Goal: Task Accomplishment & Management: Manage account settings

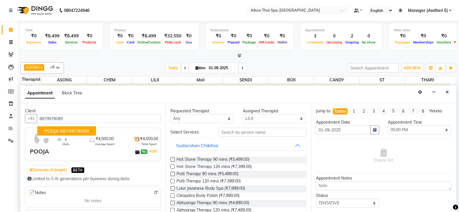
select select "82638"
select select "1020"
select select "tentative"
drag, startPoint x: 15, startPoint y: 42, endPoint x: 13, endPoint y: 25, distance: 16.3
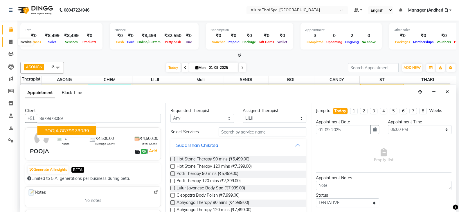
click at [14, 42] on span at bounding box center [11, 42] width 10 height 7
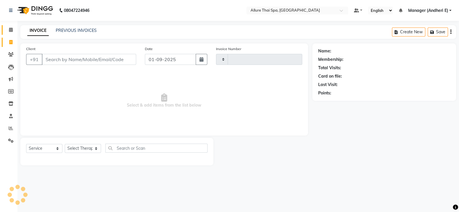
click at [13, 25] on link "Calendar" at bounding box center [9, 30] width 14 height 10
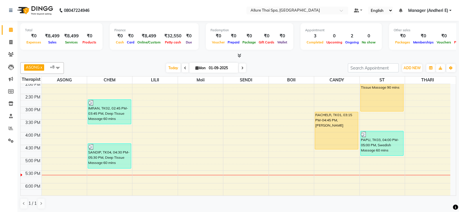
scroll to position [145, 0]
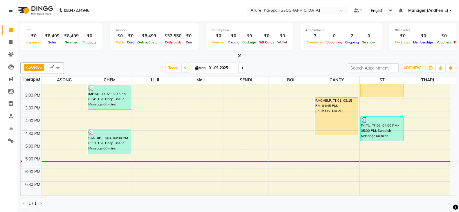
click at [196, 150] on td at bounding box center [246, 153] width 409 height 6
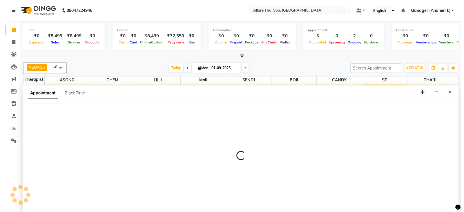
scroll to position [0, 0]
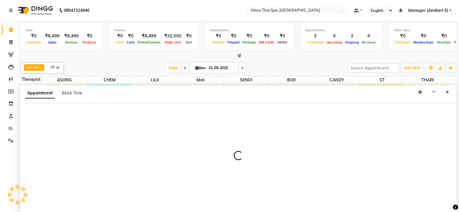
select select "74654"
select select "1020"
select select "tentative"
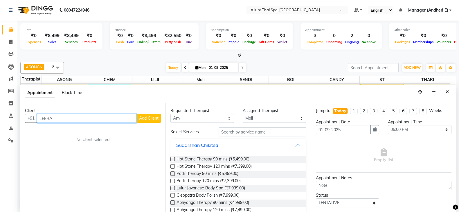
type input "LEERA"
click at [150, 116] on span "Add Client" at bounding box center [148, 118] width 19 height 5
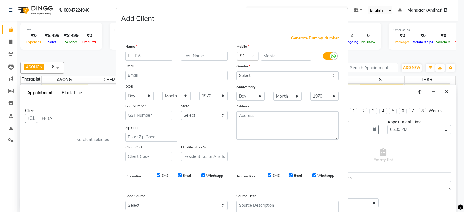
click at [296, 38] on span "Generate Dummy Number" at bounding box center [315, 38] width 48 height 6
type input "1300000000745"
checkbox input "false"
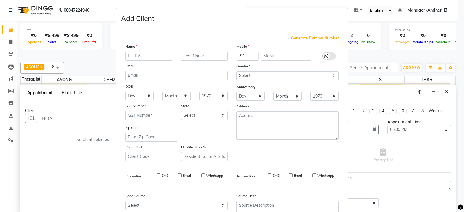
checkbox input "false"
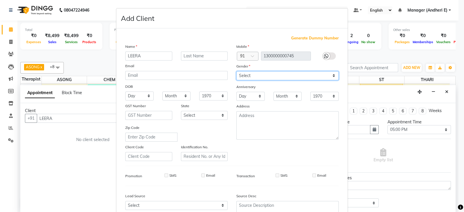
click at [329, 77] on select "Select [DEMOGRAPHIC_DATA] [DEMOGRAPHIC_DATA] Other Prefer Not To Say" at bounding box center [288, 75] width 102 height 9
select select "[DEMOGRAPHIC_DATA]"
click at [237, 72] on select "Select [DEMOGRAPHIC_DATA] [DEMOGRAPHIC_DATA] Other Prefer Not To Say" at bounding box center [288, 75] width 102 height 9
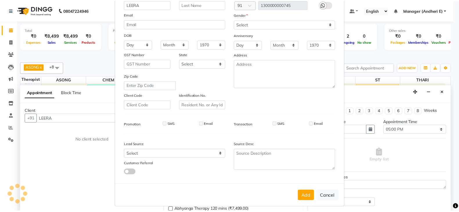
scroll to position [58, 0]
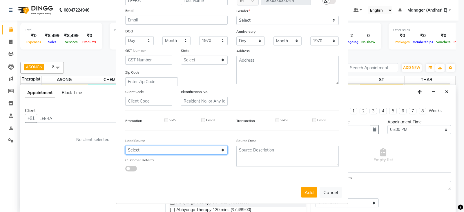
click at [221, 154] on select "Select Walk-in Referral Friend Advertisement Facebook JustDial Google Other Web…" at bounding box center [176, 150] width 102 height 9
select select "55449"
click at [125, 146] on select "Select Walk-in Referral Friend Advertisement Facebook JustDial Google Other Web…" at bounding box center [176, 150] width 102 height 9
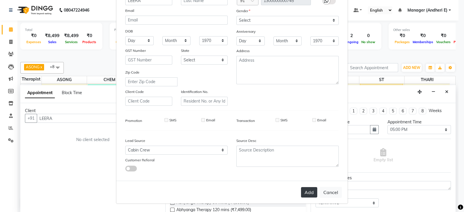
click at [307, 194] on button "Add" at bounding box center [309, 192] width 16 height 10
type input "1300000000745"
select select
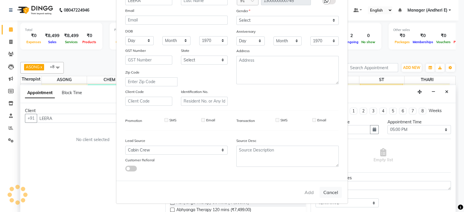
select select
checkbox input "false"
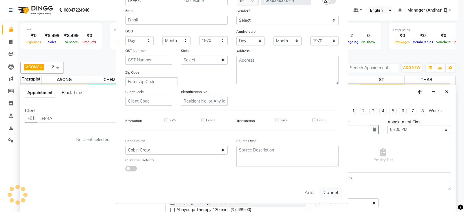
checkbox input "false"
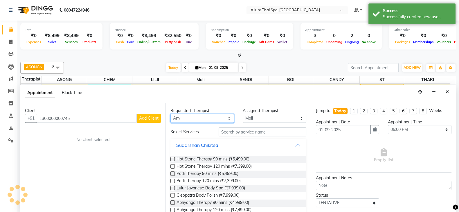
click at [224, 115] on select "Any ASONG [PERSON_NAME] BOII CANDY CHEM LILII Moii SENDI ST THARI" at bounding box center [202, 118] width 64 height 9
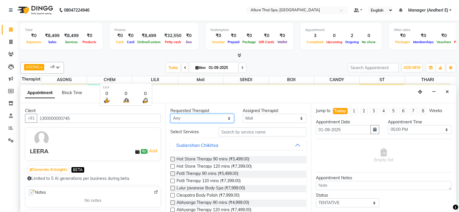
select select "66693"
click at [170, 114] on select "Any ASONG [PERSON_NAME] BOII CANDY CHEM LILII Moii SENDI ST THARI" at bounding box center [202, 118] width 64 height 9
select select "66693"
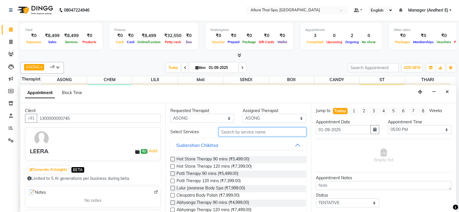
click at [246, 129] on input "text" at bounding box center [263, 132] width 88 height 9
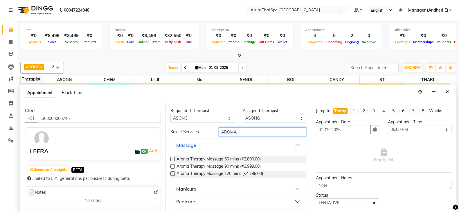
type input "AROMA"
click at [171, 174] on label at bounding box center [172, 174] width 4 height 4
click at [171, 174] on input "checkbox" at bounding box center [172, 175] width 4 height 4
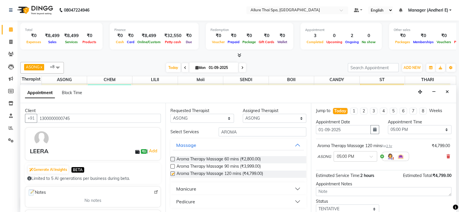
checkbox input "false"
click at [373, 158] on span at bounding box center [372, 159] width 7 height 6
click at [347, 188] on div "05:30 PM" at bounding box center [355, 189] width 43 height 11
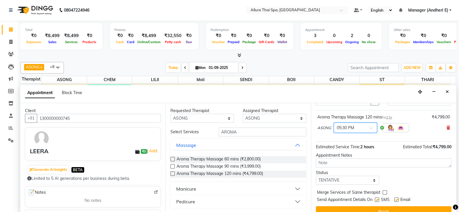
scroll to position [29, 0]
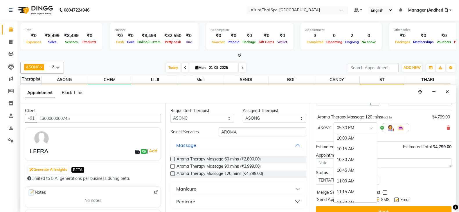
click at [373, 127] on span at bounding box center [372, 130] width 7 height 6
click at [352, 155] on div "04:30 PM" at bounding box center [355, 159] width 43 height 11
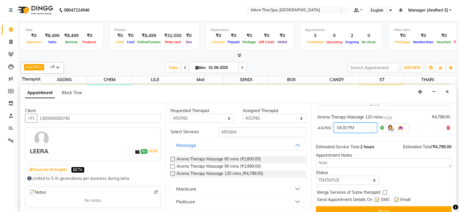
click at [373, 127] on span at bounding box center [372, 130] width 7 height 6
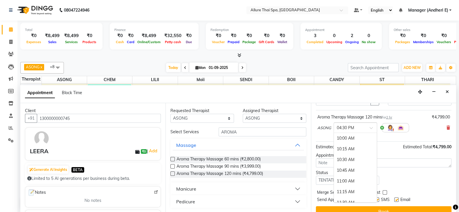
scroll to position [279, 0]
click at [344, 156] on div "05:00 PM" at bounding box center [355, 160] width 43 height 11
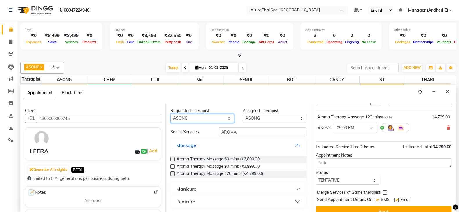
click at [229, 118] on select "Any ASONG [PERSON_NAME] BOII CANDY CHEM LILII Moii SENDI ST THARI" at bounding box center [202, 118] width 64 height 9
select select "89384"
click at [170, 114] on select "Any ASONG [PERSON_NAME] BOII CANDY CHEM LILII Moii SENDI ST THARI" at bounding box center [202, 118] width 64 height 9
select select "89384"
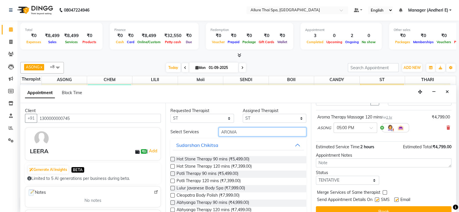
click at [250, 134] on input "AROMA" at bounding box center [263, 132] width 88 height 9
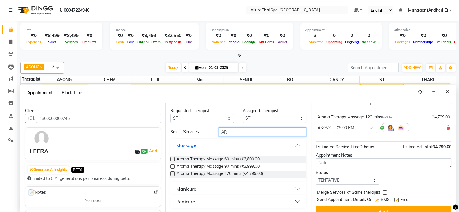
type input "A"
type input "a"
type input "AROMA"
click at [172, 165] on label at bounding box center [172, 167] width 4 height 4
click at [172, 165] on input "checkbox" at bounding box center [172, 167] width 4 height 4
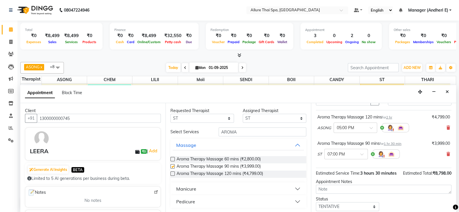
checkbox input "false"
click at [360, 153] on span at bounding box center [363, 156] width 7 height 6
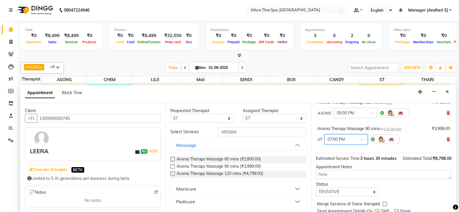
scroll to position [58, 0]
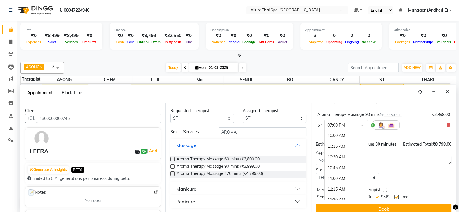
click at [360, 125] on span at bounding box center [363, 127] width 7 height 6
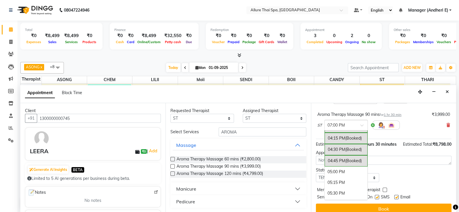
scroll to position [285, 0]
click at [348, 157] on div "05:00 PM" at bounding box center [345, 157] width 43 height 11
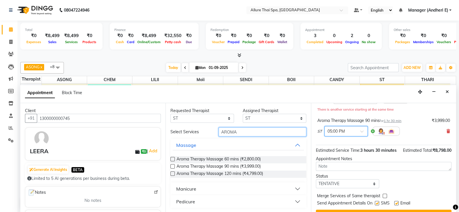
click at [253, 130] on input "AROMA" at bounding box center [263, 132] width 88 height 9
type input "A"
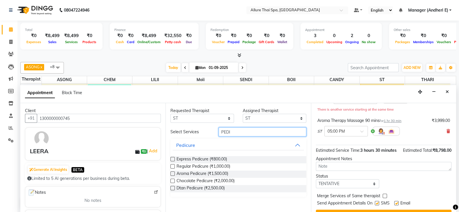
type input "PEDI"
click at [172, 175] on label at bounding box center [172, 174] width 4 height 4
click at [172, 175] on input "checkbox" at bounding box center [172, 175] width 4 height 4
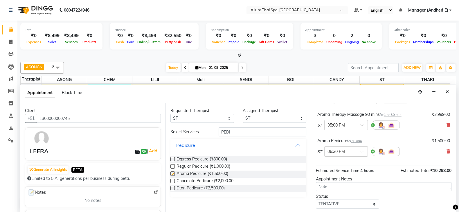
checkbox input "false"
click at [231, 118] on select "Any ASONG [PERSON_NAME] BOII CANDY CHEM LILII Moii SENDI ST THARI" at bounding box center [202, 118] width 64 height 9
select select "89383"
click at [170, 114] on select "Any ASONG [PERSON_NAME] BOII CANDY CHEM LILII Moii SENDI ST THARI" at bounding box center [202, 118] width 64 height 9
select select "89383"
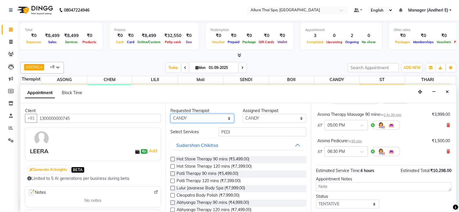
click at [227, 119] on select "Any ASONG [PERSON_NAME] BOII CANDY CHEM LILII Moii SENDI ST THARI" at bounding box center [202, 118] width 64 height 9
select select "89380"
click at [170, 114] on select "Any ASONG [PERSON_NAME] BOII CANDY CHEM LILII Moii SENDI ST THARI" at bounding box center [202, 118] width 64 height 9
select select "89380"
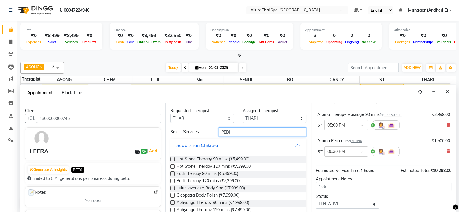
click at [244, 133] on input "PEDI" at bounding box center [263, 132] width 88 height 9
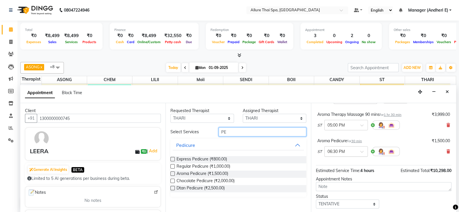
type input "P"
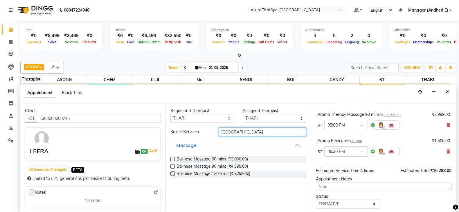
type input "[GEOGRAPHIC_DATA]"
click at [171, 167] on label at bounding box center [172, 167] width 4 height 4
click at [171, 167] on input "checkbox" at bounding box center [172, 167] width 4 height 4
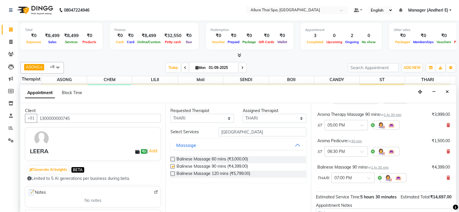
checkbox input "false"
click at [453, 210] on icon at bounding box center [455, 207] width 5 height 5
click at [453, 208] on icon at bounding box center [455, 207] width 5 height 5
click at [450, 208] on div "Jump to [DATE] 1 2 3 4 5 6 7 8 Weeks Appointment Date [DATE] Appointment Time S…" at bounding box center [383, 157] width 145 height 109
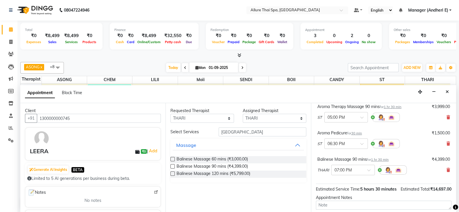
scroll to position [72, 0]
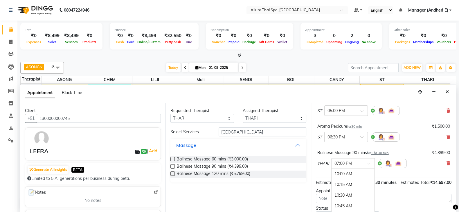
click at [369, 163] on span at bounding box center [370, 166] width 7 height 6
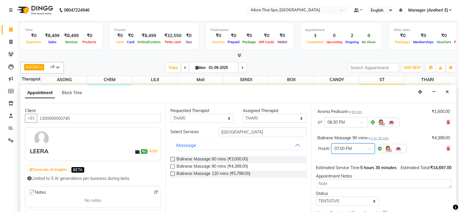
scroll to position [102, 0]
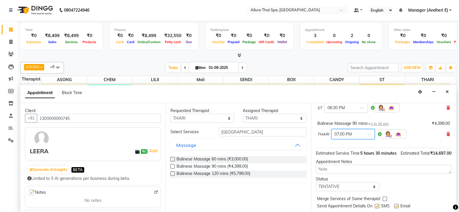
click at [369, 133] on span at bounding box center [370, 136] width 7 height 6
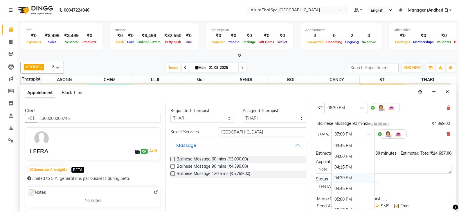
scroll to position [260, 0]
click at [346, 180] on div "05:00 PM" at bounding box center [352, 185] width 43 height 11
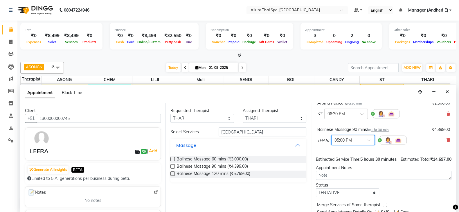
scroll to position [107, 0]
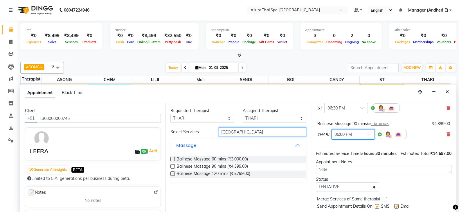
click at [237, 130] on input "[GEOGRAPHIC_DATA]" at bounding box center [263, 132] width 88 height 9
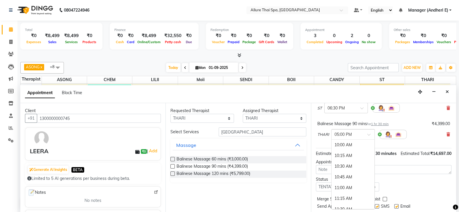
click at [371, 134] on span at bounding box center [370, 137] width 7 height 6
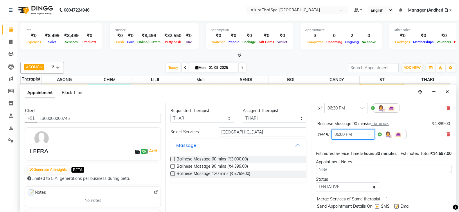
click at [371, 134] on span at bounding box center [370, 137] width 7 height 6
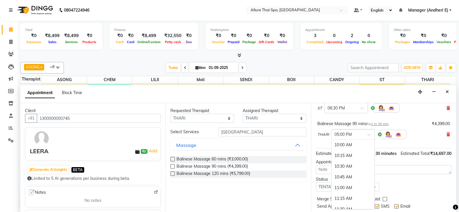
scroll to position [300, 0]
click at [371, 134] on span at bounding box center [370, 137] width 7 height 6
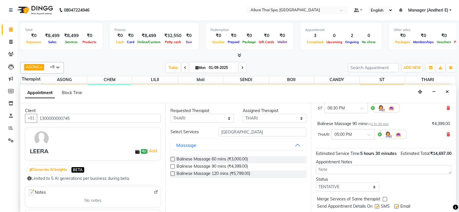
click at [421, 139] on div "THARI × 05:00 PM" at bounding box center [383, 134] width 133 height 15
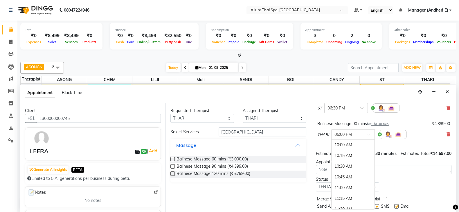
click at [369, 134] on span at bounding box center [370, 137] width 7 height 6
click at [353, 181] on div "05:00 PM" at bounding box center [352, 184] width 43 height 11
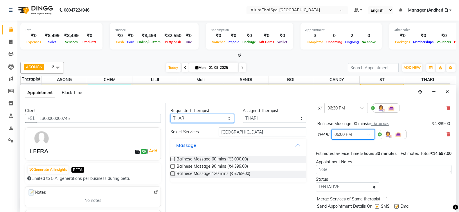
click at [232, 117] on select "Any ASONG [PERSON_NAME] BOII CANDY CHEM LILII Moii SENDI ST THARI" at bounding box center [202, 118] width 64 height 9
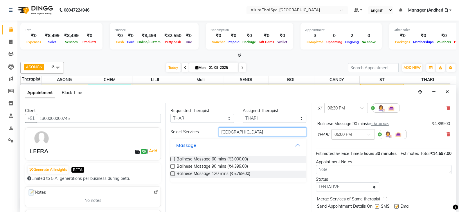
drag, startPoint x: 247, startPoint y: 132, endPoint x: 313, endPoint y: 153, distance: 69.7
click at [248, 132] on input "[GEOGRAPHIC_DATA]" at bounding box center [263, 132] width 88 height 9
type input "B"
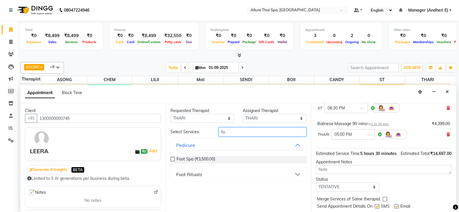
type input "f"
type input "foot"
click at [301, 172] on button "Foot Rituals" at bounding box center [238, 175] width 131 height 10
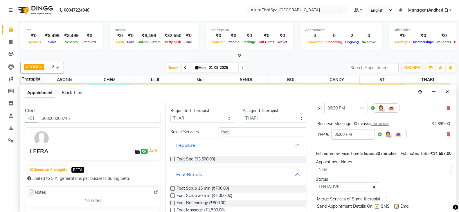
scroll to position [11, 0]
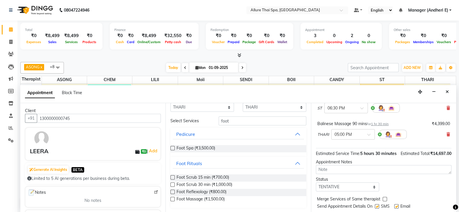
click at [172, 192] on label at bounding box center [172, 192] width 4 height 4
click at [172, 192] on input "checkbox" at bounding box center [172, 193] width 4 height 4
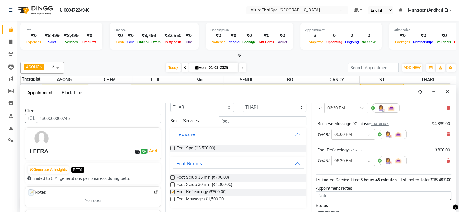
checkbox input "false"
click at [173, 176] on label at bounding box center [172, 178] width 4 height 4
click at [173, 176] on input "checkbox" at bounding box center [172, 178] width 4 height 4
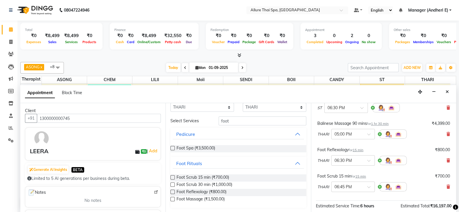
checkbox input "false"
click at [226, 107] on select "Any ASONG [PERSON_NAME] BOII CANDY CHEM LILII Moii SENDI ST THARI" at bounding box center [202, 107] width 64 height 9
select select "89383"
click at [170, 113] on select "Any ASONG [PERSON_NAME] BOII CANDY CHEM LILII Moii SENDI ST THARI" at bounding box center [202, 108] width 64 height 9
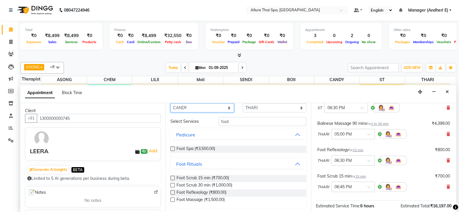
select select "89383"
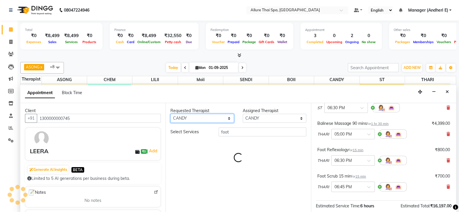
scroll to position [0, 0]
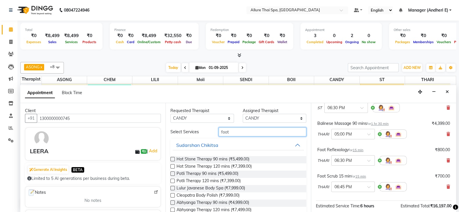
click at [254, 128] on input "foot" at bounding box center [263, 132] width 88 height 9
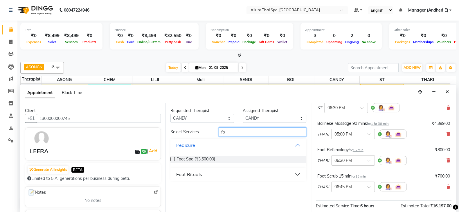
type input "f"
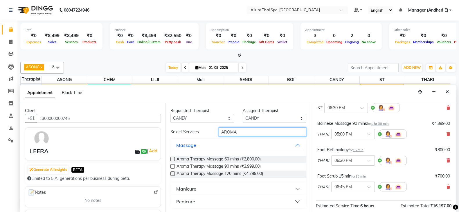
type input "AROMA"
click at [172, 168] on div at bounding box center [172, 168] width 4 height 6
click at [173, 167] on label at bounding box center [172, 167] width 4 height 4
click at [173, 167] on input "checkbox" at bounding box center [172, 167] width 4 height 4
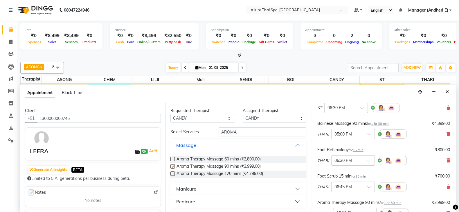
checkbox input "false"
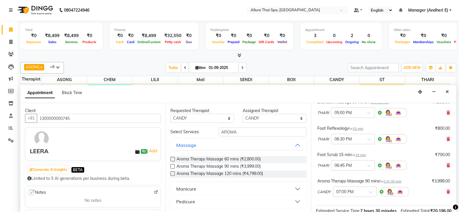
scroll to position [130, 0]
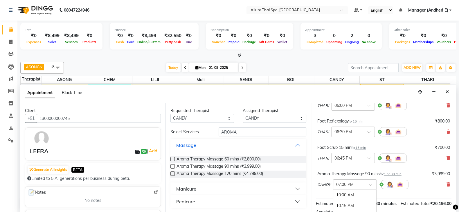
click at [371, 184] on span at bounding box center [372, 187] width 7 height 6
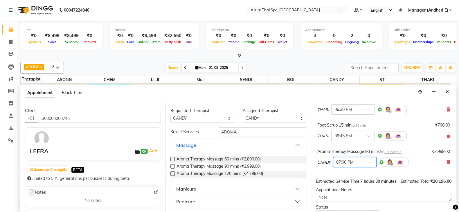
scroll to position [160, 0]
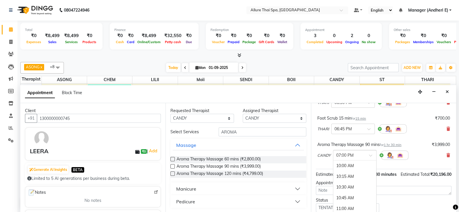
click at [374, 154] on span at bounding box center [372, 157] width 7 height 6
click at [453, 208] on icon at bounding box center [455, 207] width 5 height 5
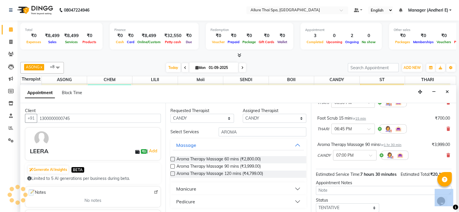
click at [453, 208] on icon at bounding box center [455, 207] width 5 height 5
click at [450, 207] on div "Jump to [DATE] 1 2 3 4 5 6 7 8 Weeks Appointment Date [DATE] Appointment Time S…" at bounding box center [383, 157] width 145 height 109
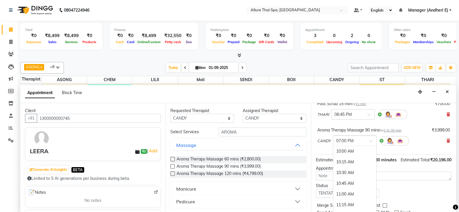
click at [371, 140] on span at bounding box center [372, 143] width 7 height 6
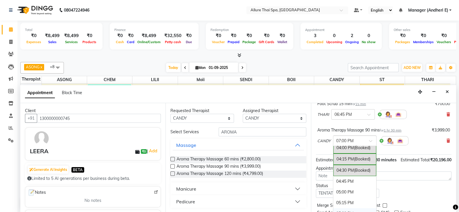
scroll to position [278, 0]
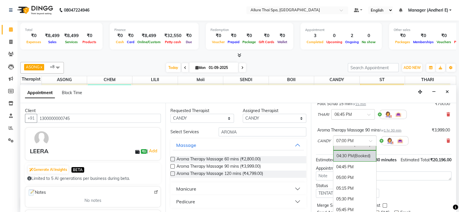
drag, startPoint x: 438, startPoint y: 162, endPoint x: 429, endPoint y: 161, distance: 9.3
click at [439, 162] on div "Estimated Total: ₹20,196.00" at bounding box center [426, 160] width 51 height 6
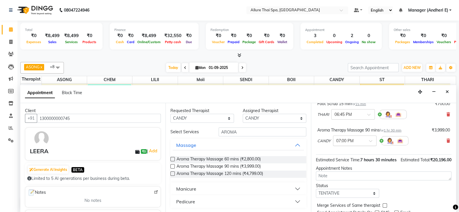
click at [366, 141] on div at bounding box center [354, 141] width 43 height 6
click at [367, 141] on div at bounding box center [354, 141] width 43 height 6
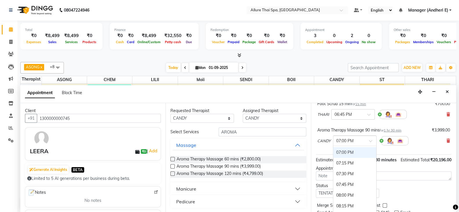
click at [368, 141] on div at bounding box center [354, 141] width 43 height 6
click at [432, 163] on div "Estimated Total: ₹20,196.00" at bounding box center [426, 160] width 51 height 6
click at [374, 141] on span at bounding box center [372, 143] width 7 height 6
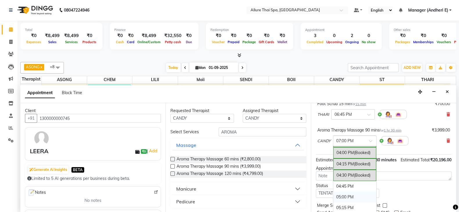
scroll to position [273, 0]
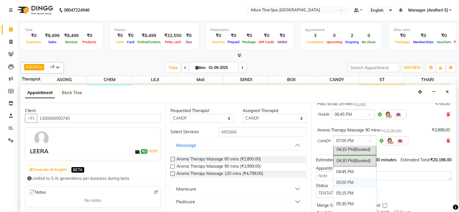
click at [354, 181] on div "05:00 PM" at bounding box center [354, 183] width 43 height 11
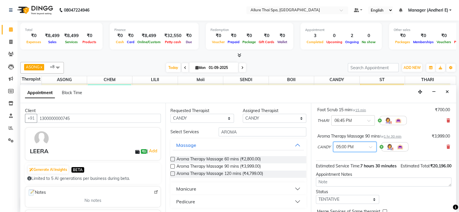
scroll to position [180, 0]
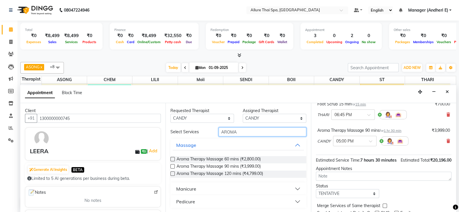
click at [249, 134] on input "AROMA" at bounding box center [263, 132] width 88 height 9
type input "A"
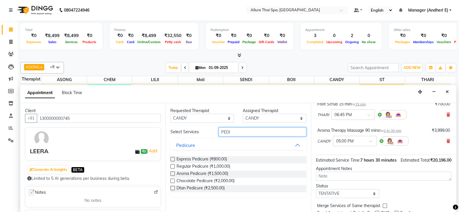
type input "PEDI"
click at [173, 173] on label at bounding box center [172, 174] width 4 height 4
click at [173, 173] on input "checkbox" at bounding box center [172, 175] width 4 height 4
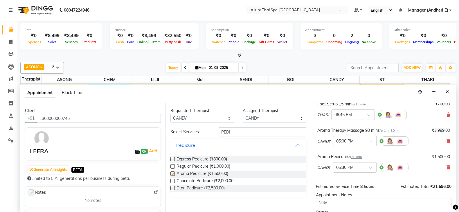
checkbox input "false"
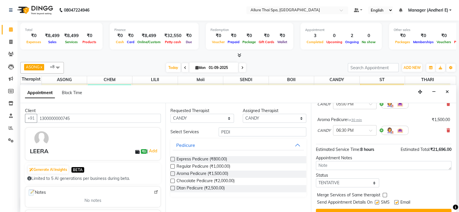
scroll to position [223, 0]
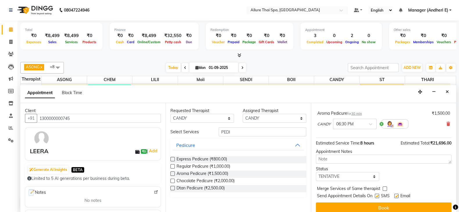
click at [376, 194] on label at bounding box center [377, 196] width 4 height 4
click at [376, 195] on input "checkbox" at bounding box center [377, 197] width 4 height 4
checkbox input "false"
click at [397, 195] on label at bounding box center [396, 196] width 4 height 4
click at [397, 195] on input "checkbox" at bounding box center [396, 197] width 4 height 4
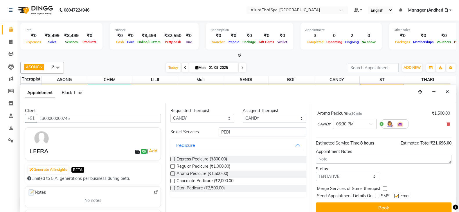
checkbox input "false"
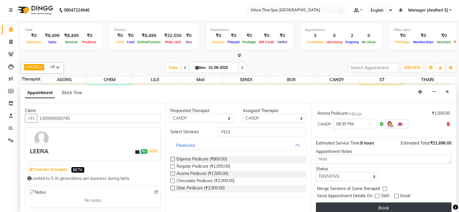
click at [403, 208] on button "Book" at bounding box center [384, 208] width 136 height 10
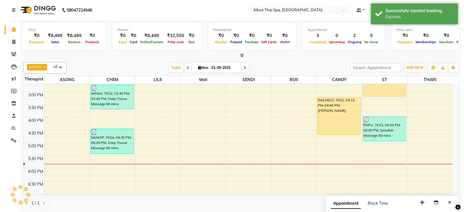
scroll to position [0, 0]
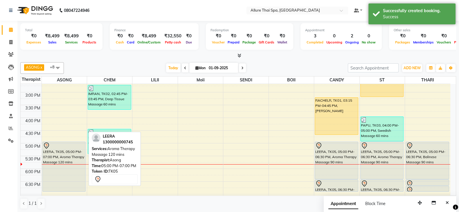
click at [61, 157] on div "LEERA, TK05, 05:00 PM-07:00 PM, Aroma Therapy Massage 120 mins" at bounding box center [64, 167] width 43 height 50
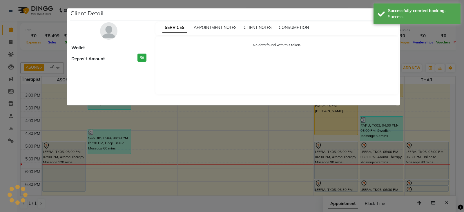
select select "7"
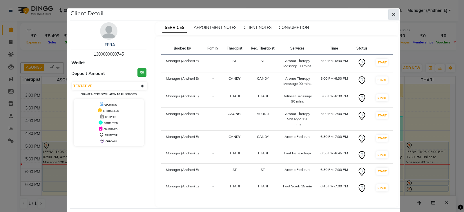
click at [392, 14] on icon "button" at bounding box center [393, 14] width 3 height 5
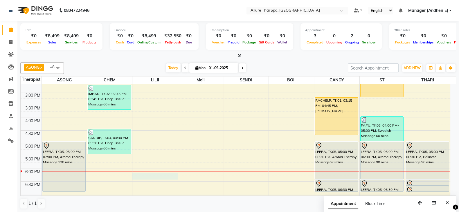
click at [156, 175] on div "9:00 AM 9:30 AM 10:00 AM 10:30 AM 11:00 AM 11:30 AM 12:00 PM 12:30 PM 1:00 PM 1…" at bounding box center [236, 130] width 430 height 383
select select "82638"
select select "tentative"
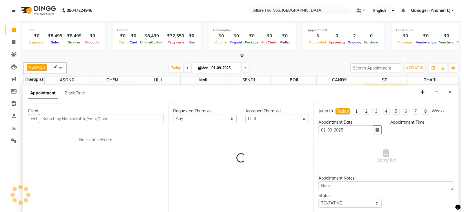
scroll to position [0, 0]
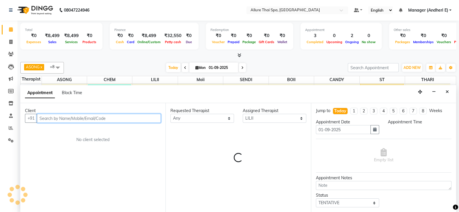
select select "1095"
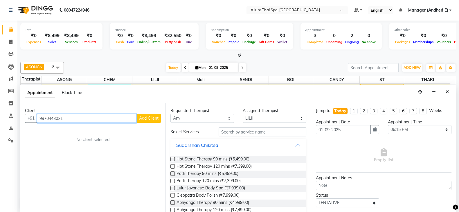
type input "9970443021"
click at [153, 118] on span "Add Client" at bounding box center [148, 118] width 19 height 5
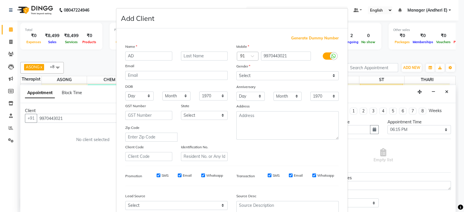
type input "A"
type input "ADITIA"
click at [330, 73] on select "Select [DEMOGRAPHIC_DATA] [DEMOGRAPHIC_DATA] Other Prefer Not To Say" at bounding box center [288, 75] width 102 height 9
select select "[DEMOGRAPHIC_DATA]"
click at [237, 72] on select "Select [DEMOGRAPHIC_DATA] [DEMOGRAPHIC_DATA] Other Prefer Not To Say" at bounding box center [288, 75] width 102 height 9
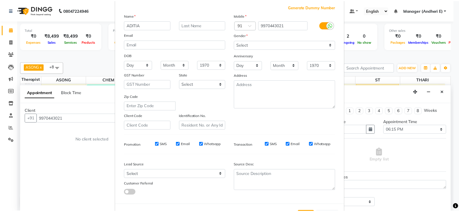
scroll to position [44, 0]
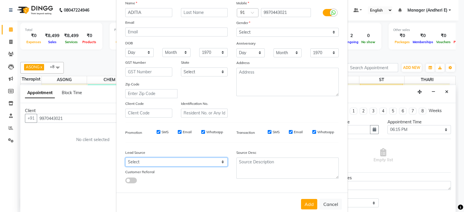
drag, startPoint x: 218, startPoint y: 164, endPoint x: 221, endPoint y: 162, distance: 3.1
click at [218, 164] on select "Select Walk-in Referral Friend Advertisement Facebook JustDial Google Other Web…" at bounding box center [176, 162] width 102 height 9
select select "47842"
click at [125, 161] on select "Select Walk-in Referral Friend Advertisement Facebook JustDial Google Other Web…" at bounding box center [176, 162] width 102 height 9
click at [306, 210] on button "Add" at bounding box center [309, 204] width 16 height 10
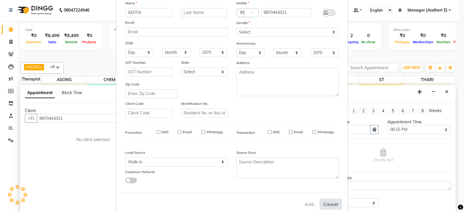
select select
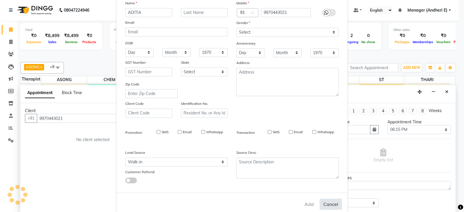
select select
checkbox input "false"
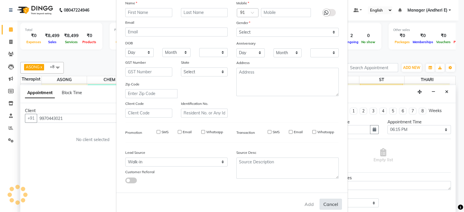
checkbox input "false"
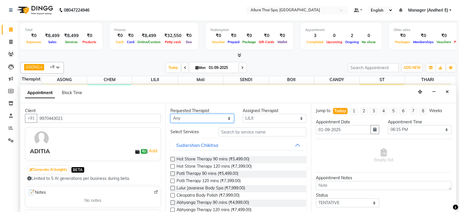
click at [228, 119] on select "Any ASONG [PERSON_NAME] BOII CANDY CHEM LILII Moii SENDI ST THARI" at bounding box center [202, 118] width 64 height 9
select select "66695"
click at [170, 114] on select "Any ASONG [PERSON_NAME] BOII CANDY CHEM LILII Moii SENDI ST THARI" at bounding box center [202, 118] width 64 height 9
select select "66695"
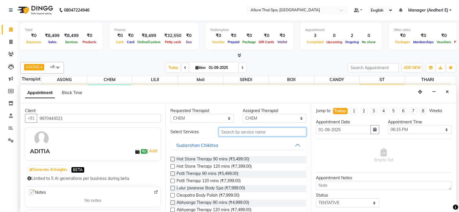
drag, startPoint x: 248, startPoint y: 129, endPoint x: 330, endPoint y: 149, distance: 84.9
click at [250, 130] on input "text" at bounding box center [263, 132] width 88 height 9
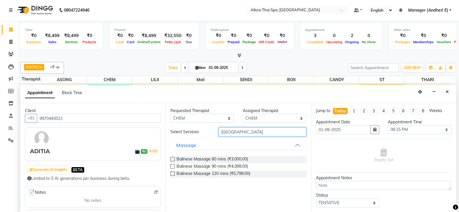
type input "[GEOGRAPHIC_DATA]"
click at [173, 166] on label at bounding box center [172, 167] width 4 height 4
click at [173, 166] on input "checkbox" at bounding box center [172, 167] width 4 height 4
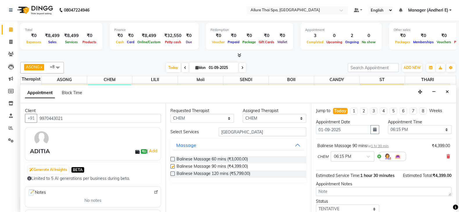
checkbox input "false"
click at [371, 156] on span at bounding box center [370, 159] width 7 height 6
click at [340, 175] on div "06:30 PM" at bounding box center [352, 179] width 43 height 11
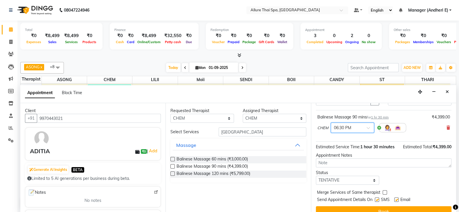
scroll to position [43, 0]
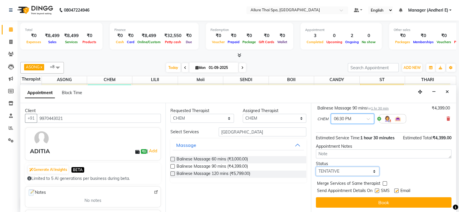
drag, startPoint x: 369, startPoint y: 172, endPoint x: 370, endPoint y: 169, distance: 3.2
click at [369, 172] on select "Select TENTATIVE CONFIRM CHECK-IN UPCOMING" at bounding box center [348, 171] width 64 height 9
select select "check-in"
click at [316, 167] on select "Select TENTATIVE CONFIRM CHECK-IN UPCOMING" at bounding box center [348, 171] width 64 height 9
click at [378, 188] on div "SMS" at bounding box center [384, 191] width 19 height 7
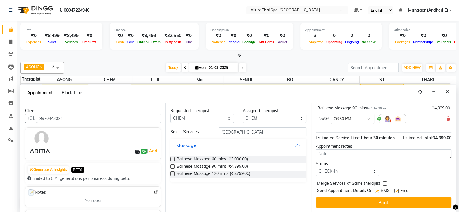
click at [377, 192] on label at bounding box center [377, 191] width 4 height 4
click at [377, 192] on input "checkbox" at bounding box center [377, 192] width 4 height 4
checkbox input "false"
click at [397, 191] on label at bounding box center [396, 191] width 4 height 4
click at [397, 191] on input "checkbox" at bounding box center [396, 192] width 4 height 4
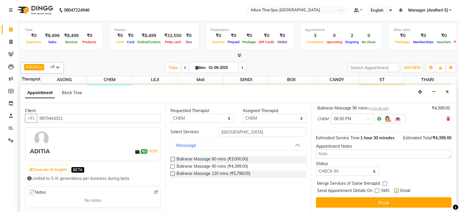
checkbox input "false"
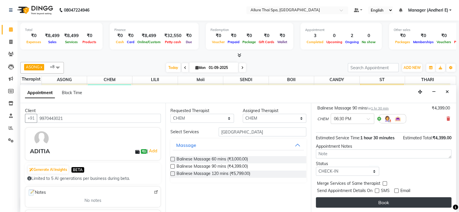
click at [409, 204] on button "Book" at bounding box center [384, 203] width 136 height 10
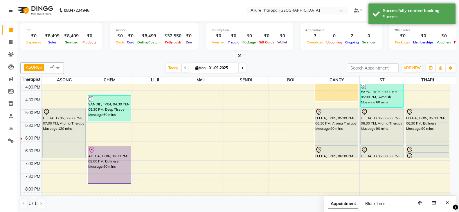
scroll to position [188, 0]
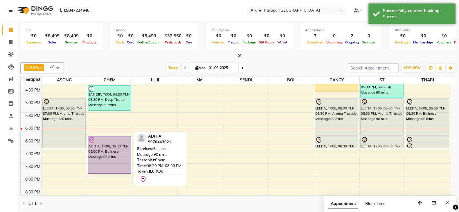
click at [119, 150] on div "ADITIA, TK06, 06:30 PM-08:00 PM, Balinese Massage 90 mins" at bounding box center [109, 155] width 43 height 37
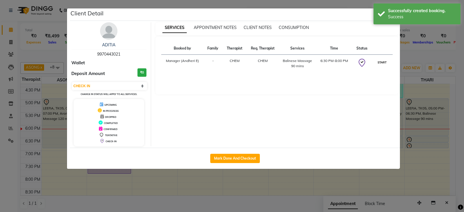
click at [379, 59] on button "START" at bounding box center [382, 62] width 12 height 7
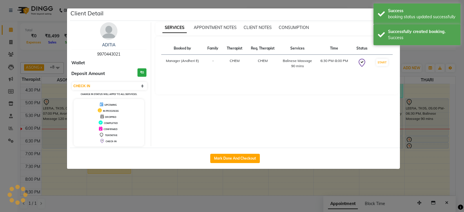
select select "1"
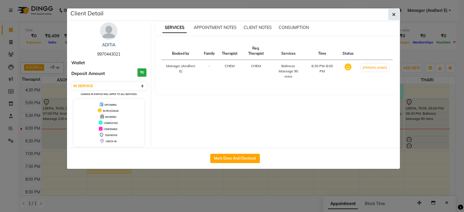
click at [394, 17] on span "button" at bounding box center [393, 15] width 3 height 6
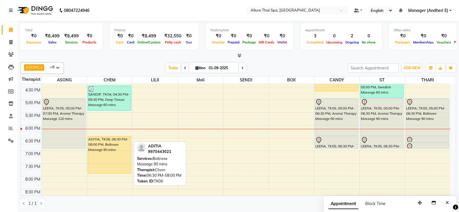
click at [111, 152] on div "ADITIA, TK06, 06:30 PM-08:00 PM, Balinese Massage 90 mins" at bounding box center [109, 155] width 43 height 37
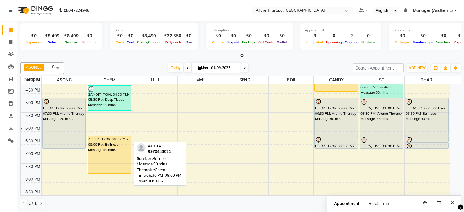
select select "1"
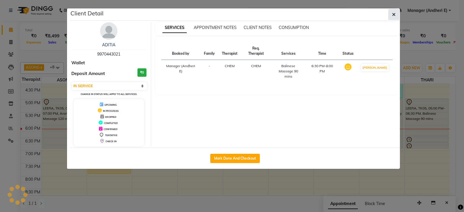
click at [392, 17] on icon "button" at bounding box center [393, 14] width 3 height 5
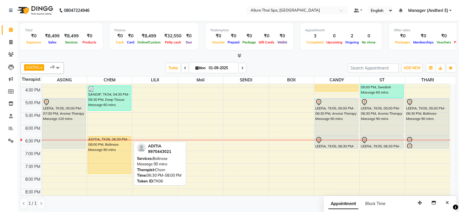
click at [110, 151] on div "ADITIA, TK06, 06:30 PM-08:00 PM, Balinese Massage 90 mins" at bounding box center [109, 155] width 43 height 37
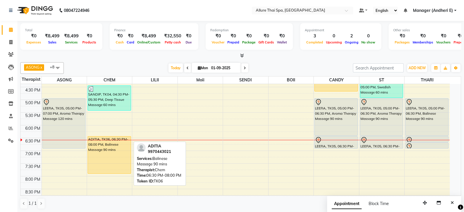
select select "1"
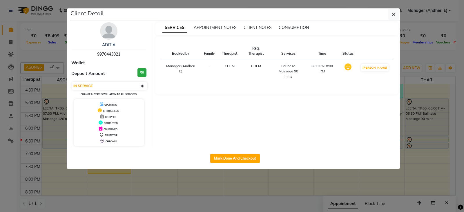
click at [237, 163] on div "Mark Done And Checkout" at bounding box center [235, 158] width 330 height 21
click at [245, 157] on button "Mark Done And Checkout" at bounding box center [235, 158] width 50 height 9
select select "6826"
select select "service"
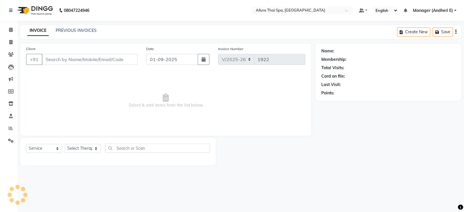
type input "9970443021"
select select "66695"
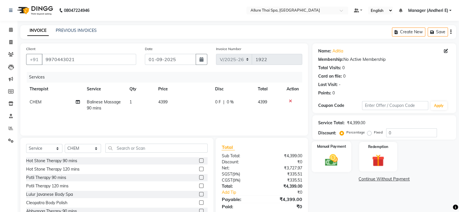
click at [332, 162] on img at bounding box center [331, 160] width 21 height 15
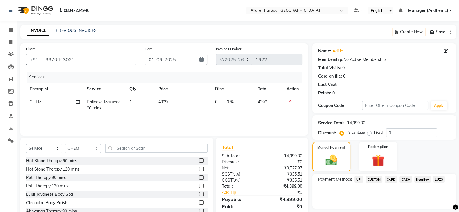
click at [357, 179] on span "UPI" at bounding box center [358, 179] width 9 height 7
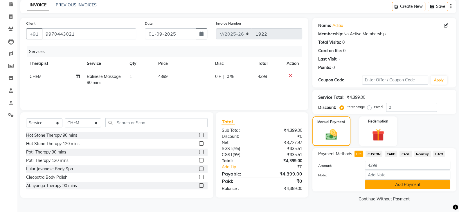
click at [399, 185] on button "Add Payment" at bounding box center [407, 185] width 85 height 9
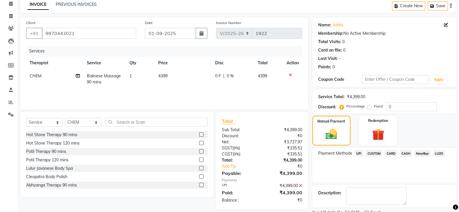
scroll to position [50, 0]
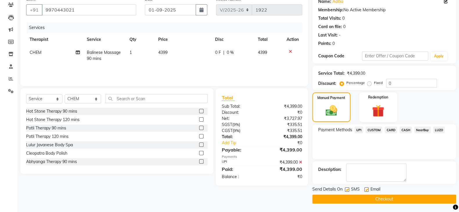
click at [349, 190] on label at bounding box center [347, 190] width 4 height 4
click at [349, 190] on input "checkbox" at bounding box center [347, 190] width 4 height 4
checkbox input "false"
click at [366, 189] on label at bounding box center [366, 190] width 4 height 4
click at [366, 189] on input "checkbox" at bounding box center [366, 190] width 4 height 4
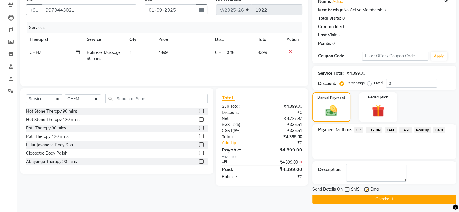
checkbox input "false"
click at [390, 198] on button "Checkout" at bounding box center [384, 199] width 144 height 9
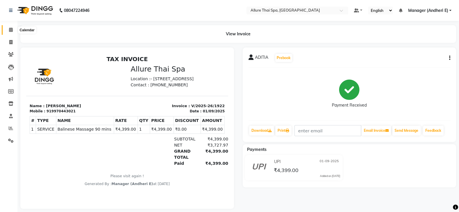
click at [10, 30] on icon at bounding box center [11, 30] width 4 height 4
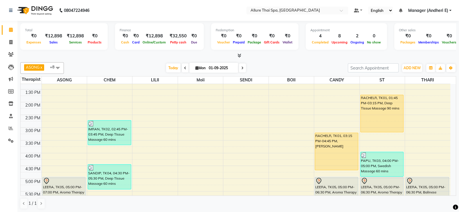
scroll to position [109, 0]
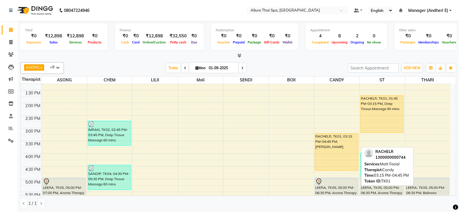
click at [343, 164] on div "RACHELR, TK01, 03:15 PM-04:45 PM, [PERSON_NAME]" at bounding box center [336, 152] width 43 height 37
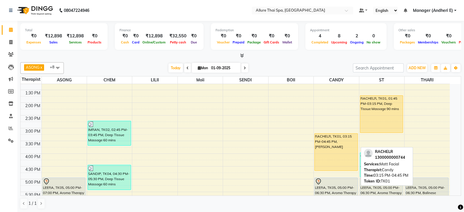
select select "1"
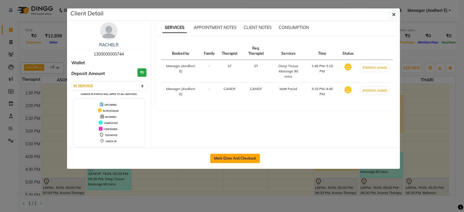
click at [244, 159] on button "Mark Done And Checkout" at bounding box center [235, 158] width 50 height 9
select select "service"
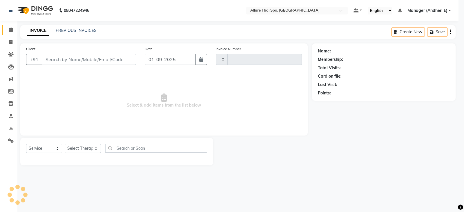
type input "1923"
select select "6826"
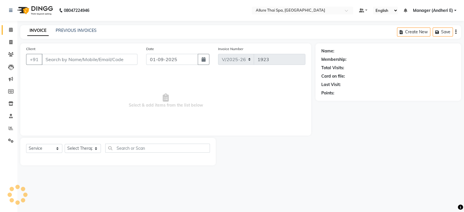
type input "1300000000744"
select select "89384"
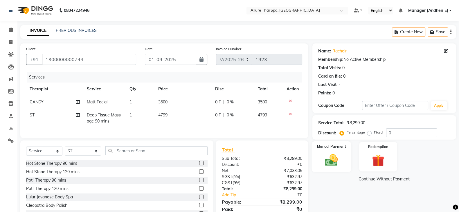
click at [331, 165] on img at bounding box center [331, 160] width 21 height 15
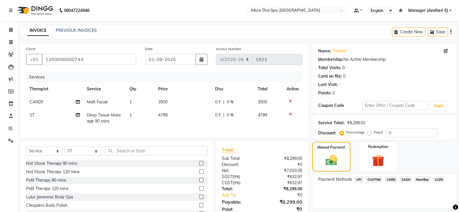
click at [392, 178] on span "CARD" at bounding box center [391, 179] width 12 height 7
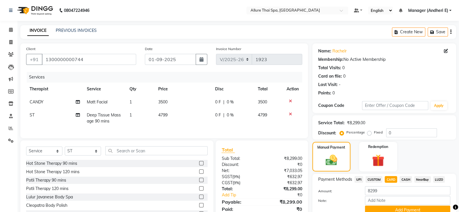
scroll to position [28, 0]
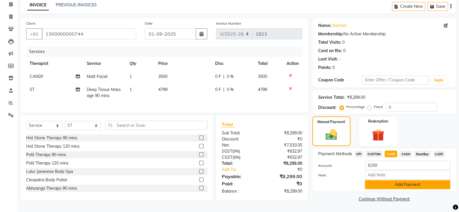
click at [409, 181] on button "Add Payment" at bounding box center [407, 185] width 85 height 9
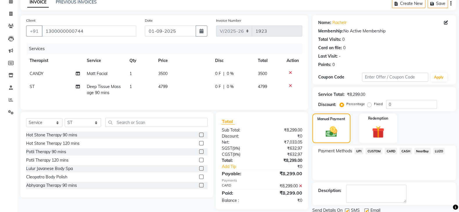
scroll to position [50, 0]
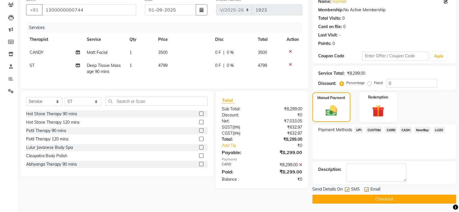
click at [347, 188] on label at bounding box center [347, 190] width 4 height 4
click at [347, 188] on input "checkbox" at bounding box center [347, 190] width 4 height 4
checkbox input "false"
click at [366, 190] on label at bounding box center [366, 190] width 4 height 4
click at [366, 190] on input "checkbox" at bounding box center [366, 190] width 4 height 4
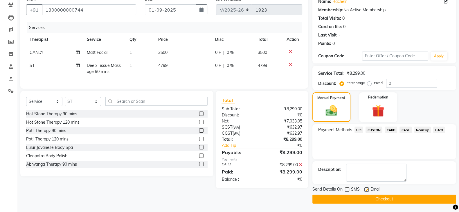
checkbox input "false"
click at [392, 196] on button "Checkout" at bounding box center [384, 199] width 144 height 9
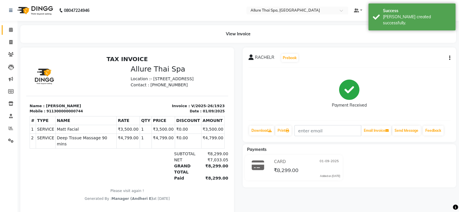
click at [13, 28] on span at bounding box center [11, 30] width 10 height 7
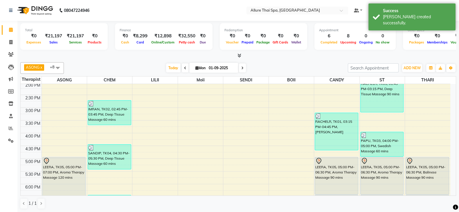
scroll to position [181, 0]
